Goal: Complete application form

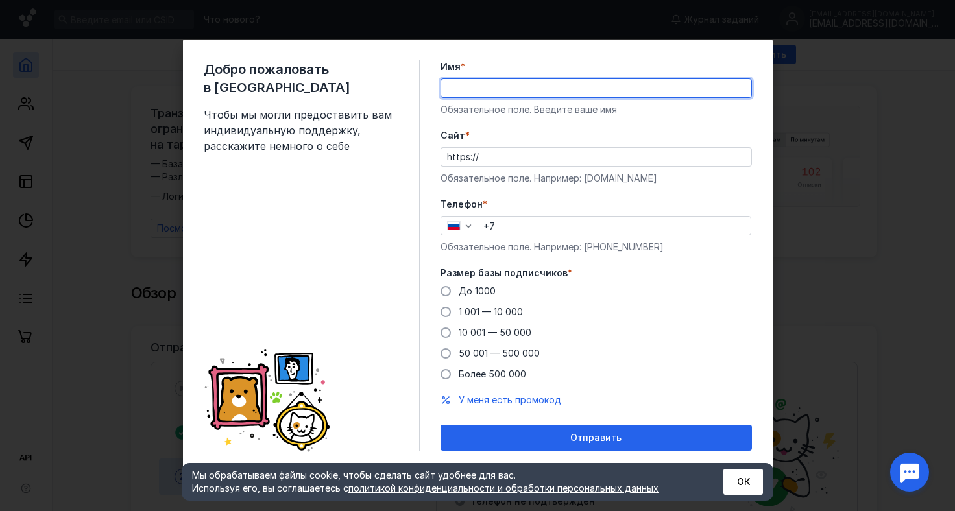
type input "д"
type input "[PERSON_NAME]"
drag, startPoint x: 446, startPoint y: 305, endPoint x: 453, endPoint y: 301, distance: 8.5
click at [446, 305] on label "1 001 — 10 000" at bounding box center [481, 311] width 82 height 13
click at [0, 0] on input "1 001 — 10 000" at bounding box center [0, 0] width 0 height 0
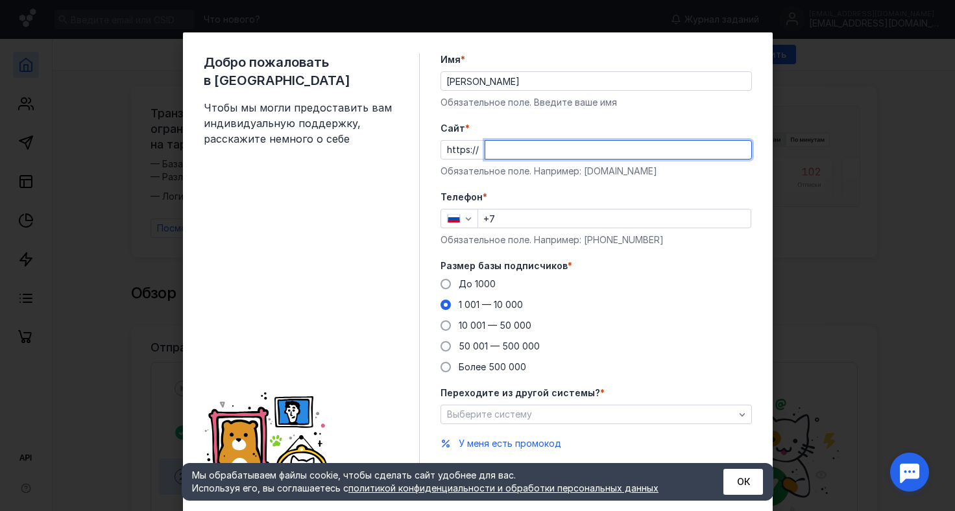
click at [506, 147] on input "Cайт *" at bounding box center [618, 150] width 266 height 18
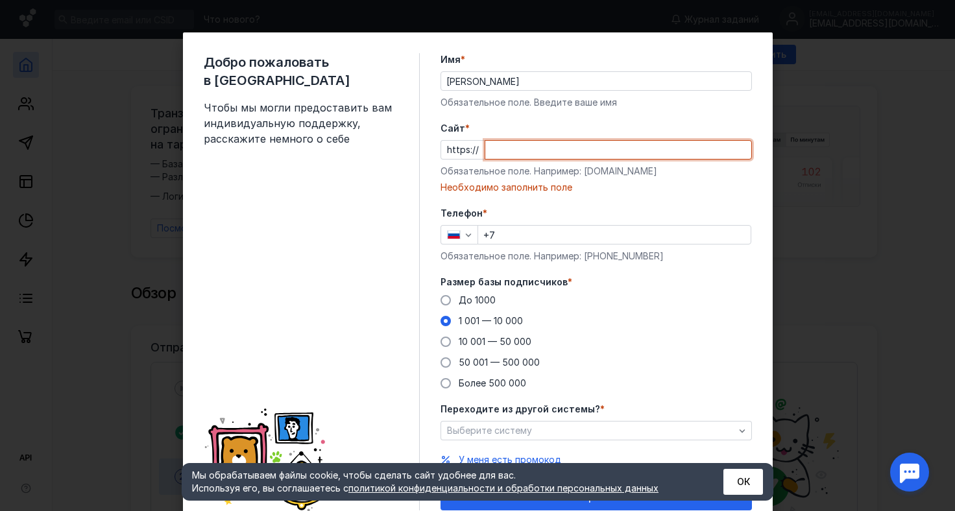
paste input "hr_elena_[DOMAIN_NAME]/"
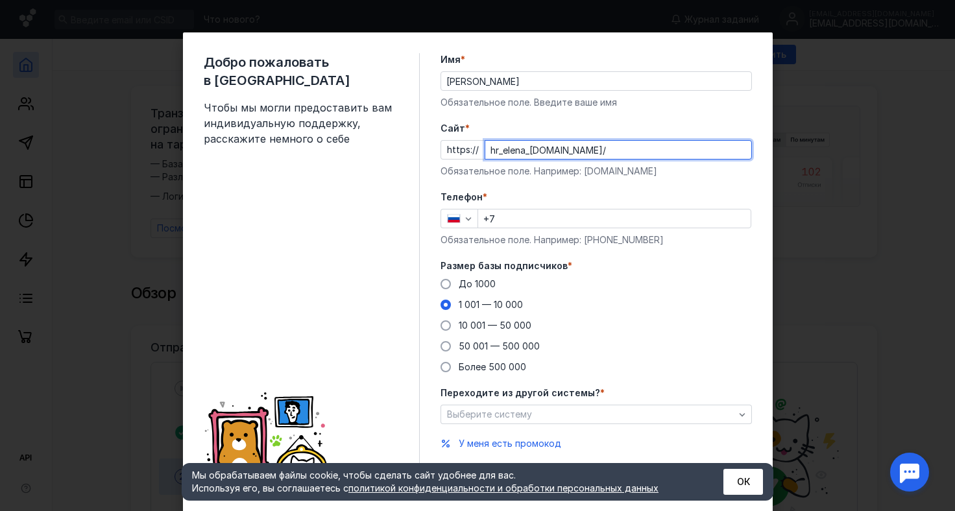
type input "hr_elena_[DOMAIN_NAME]/"
click at [534, 227] on input "+7" at bounding box center [614, 218] width 272 height 18
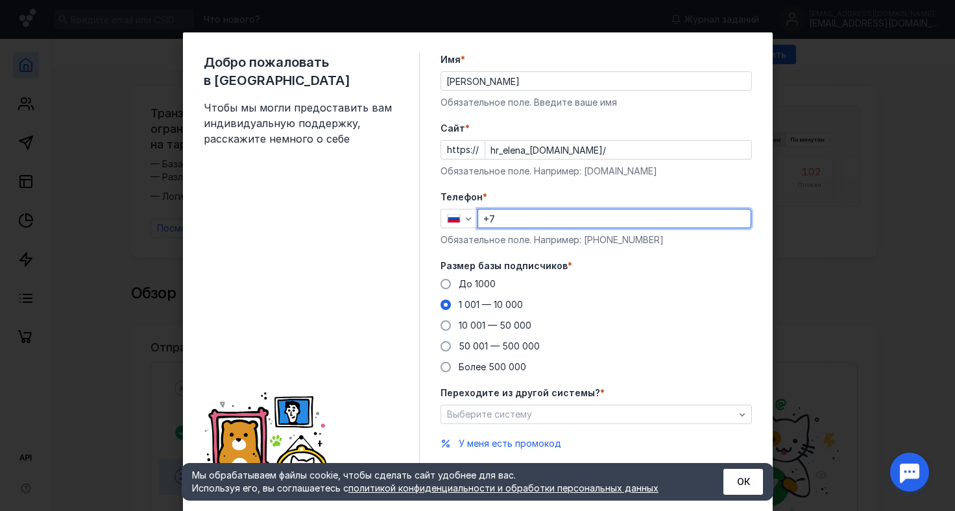
type input "[PHONE_NUMBER]"
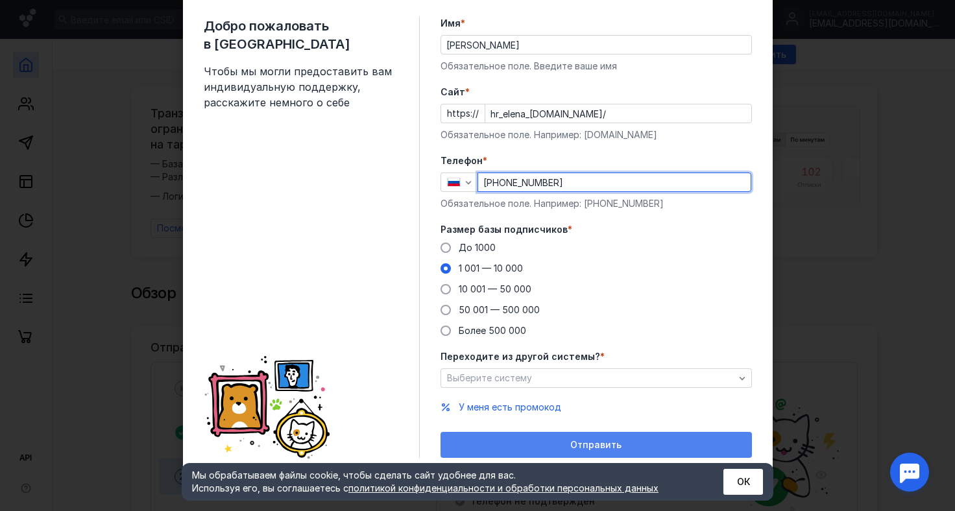
click at [570, 442] on span "Отправить" at bounding box center [595, 445] width 51 height 11
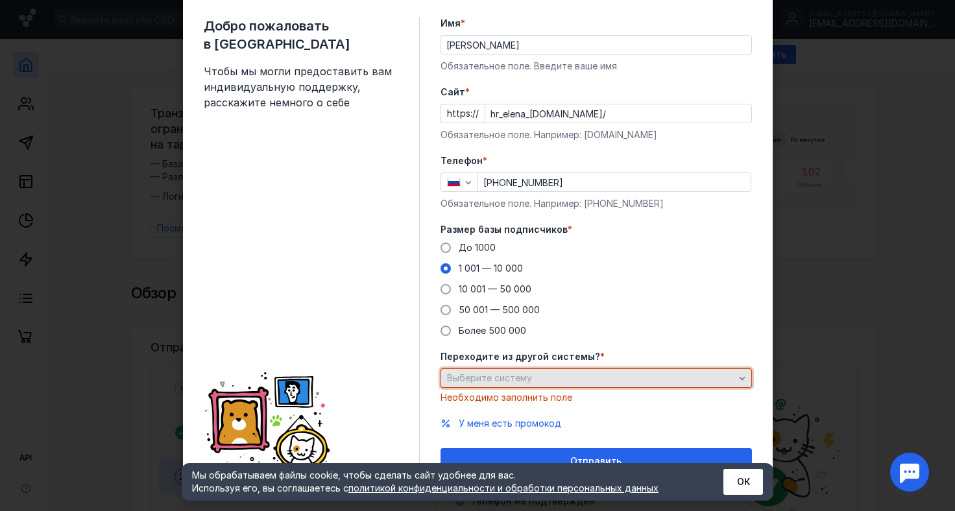
click at [532, 381] on div "Выберите систему" at bounding box center [591, 378] width 294 height 11
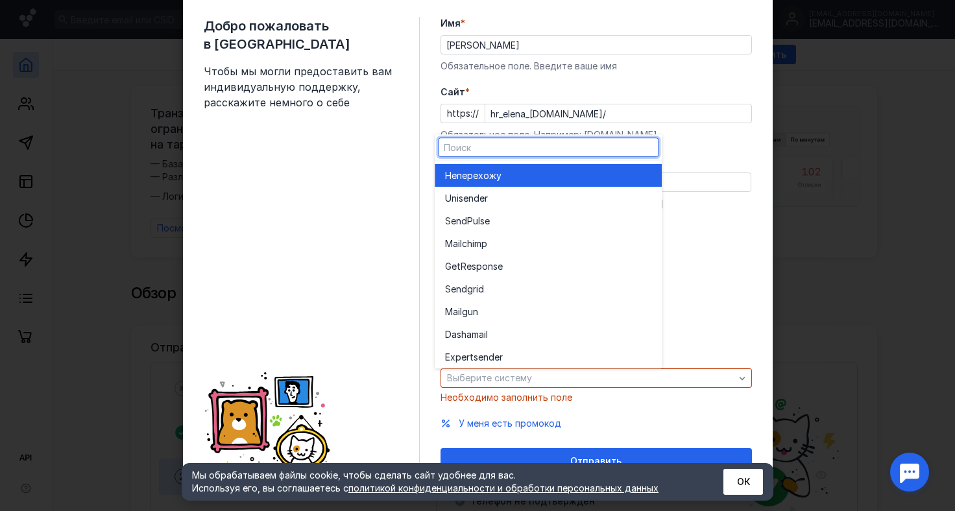
click at [514, 177] on div "Не перехожу" at bounding box center [548, 175] width 206 height 13
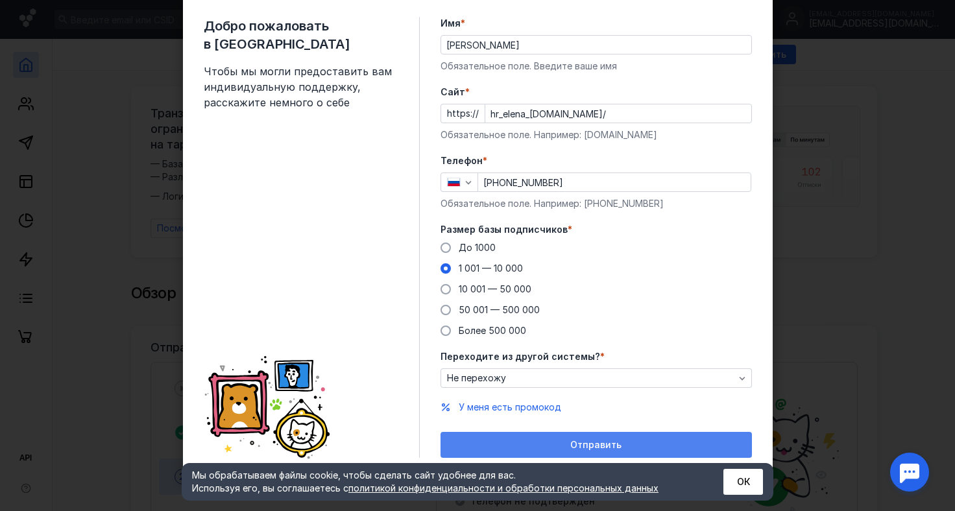
click at [588, 444] on span "Отправить" at bounding box center [595, 445] width 51 height 11
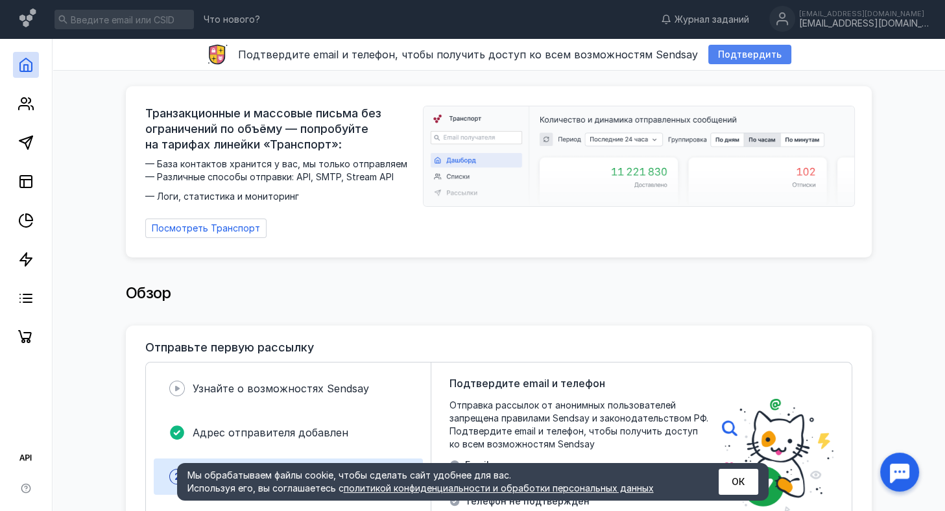
click at [761, 56] on span "Подтвердить" at bounding box center [750, 54] width 64 height 11
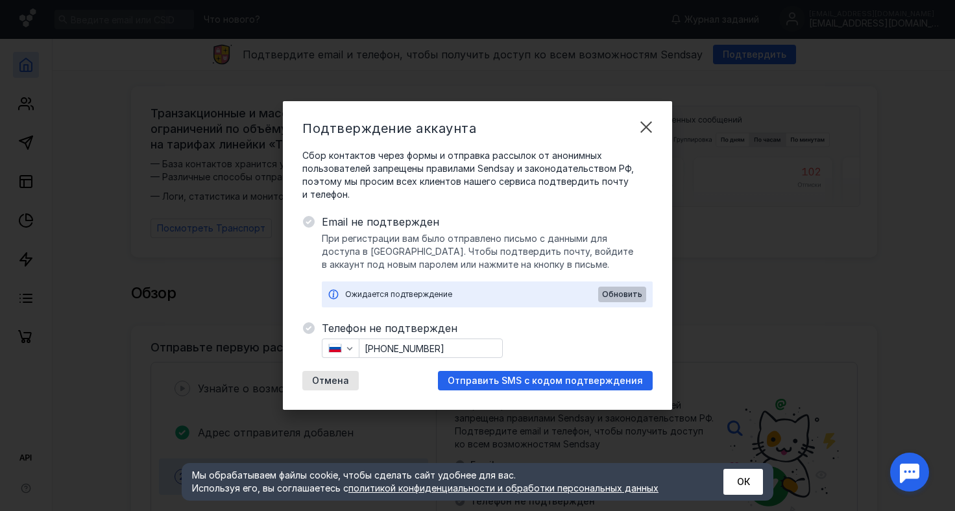
click at [623, 294] on span "Обновить" at bounding box center [622, 294] width 40 height 9
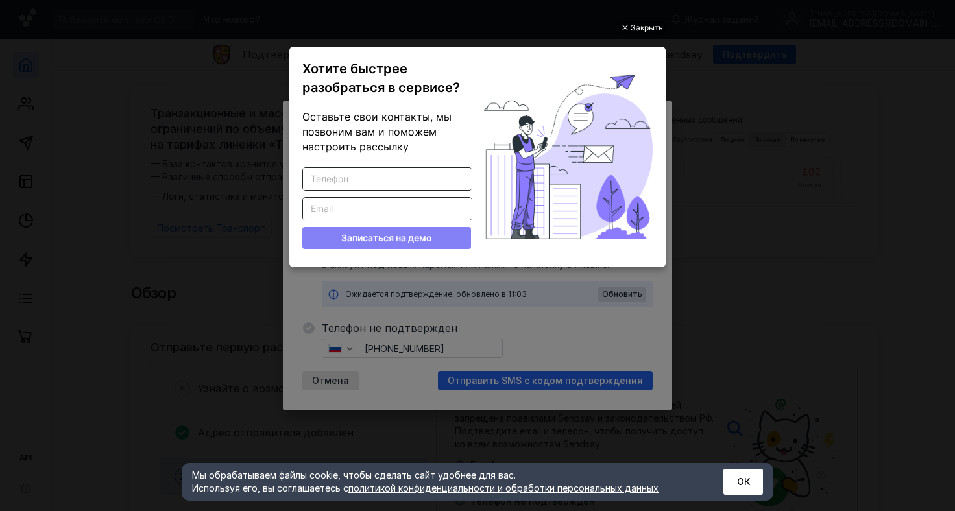
scroll to position [0, 0]
click at [547, 309] on div "Закрыть Хотите быстрее разобраться в сервисе? Оставьте свои контакты, мы позвон…" at bounding box center [477, 240] width 389 height 479
click at [627, 26] on div at bounding box center [624, 28] width 6 height 6
